Goal: Task Accomplishment & Management: Manage account settings

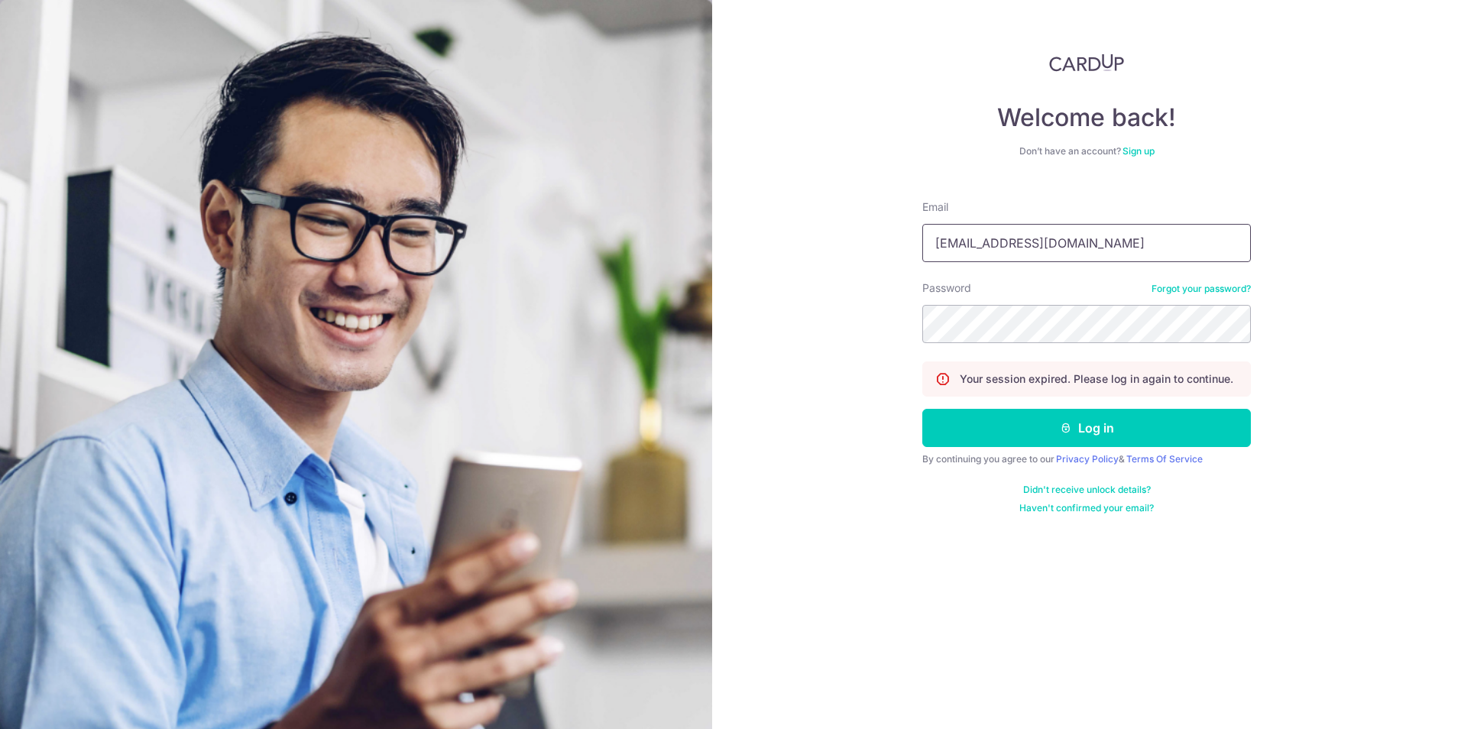
drag, startPoint x: 1055, startPoint y: 245, endPoint x: 759, endPoint y: 229, distance: 296.3
click at [759, 229] on div "Welcome back! Don’t have an account? Sign up Email pc@pesttech.com.sg Password …" at bounding box center [1086, 364] width 749 height 729
type input "[EMAIL_ADDRESS][DOMAIN_NAME]"
click at [1014, 430] on button "Log in" at bounding box center [1087, 428] width 329 height 38
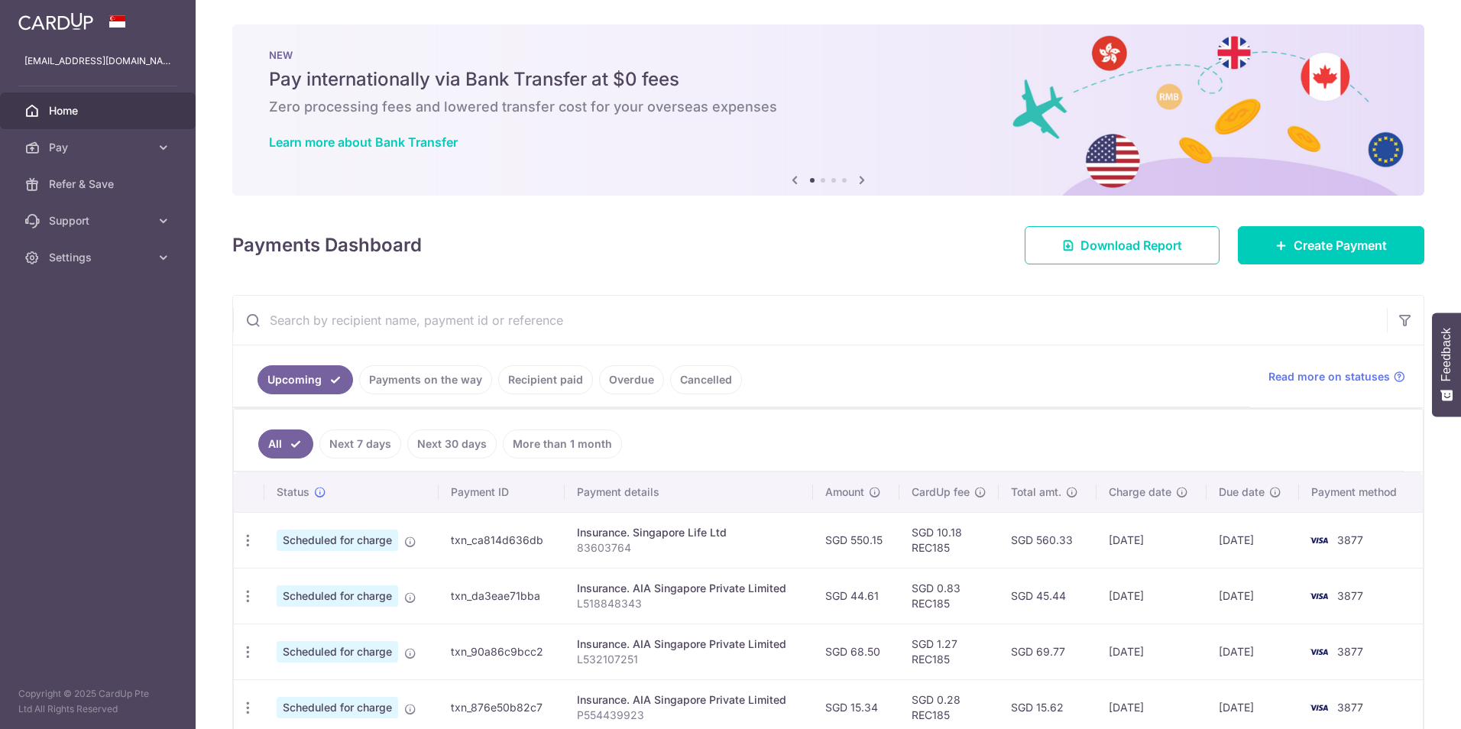
scroll to position [76, 0]
